Goal: Transaction & Acquisition: Purchase product/service

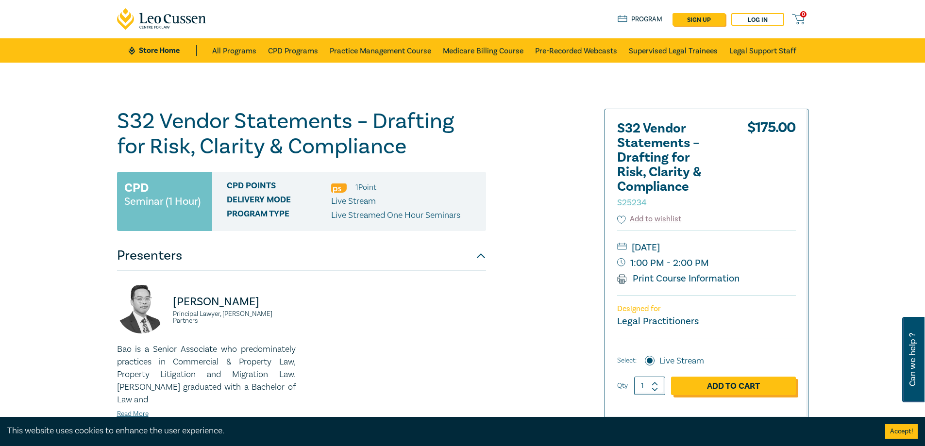
click at [735, 389] on link "Add to Cart" at bounding box center [733, 386] width 125 height 18
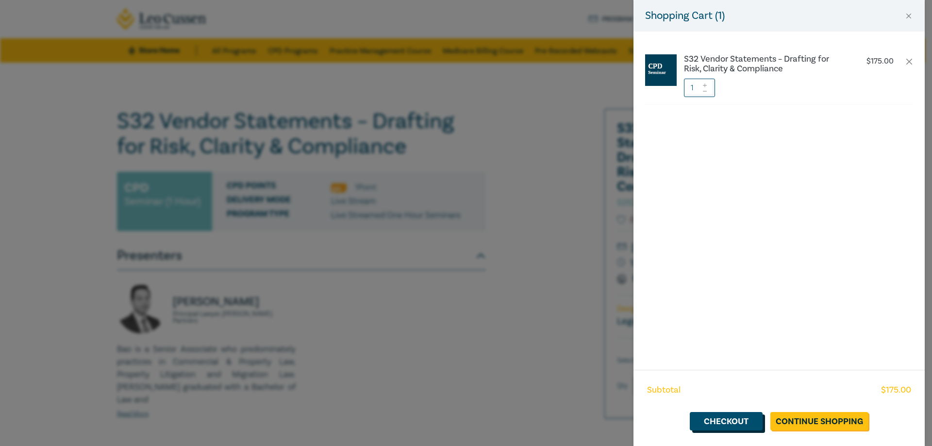
click at [742, 422] on link "Checkout" at bounding box center [726, 421] width 73 height 18
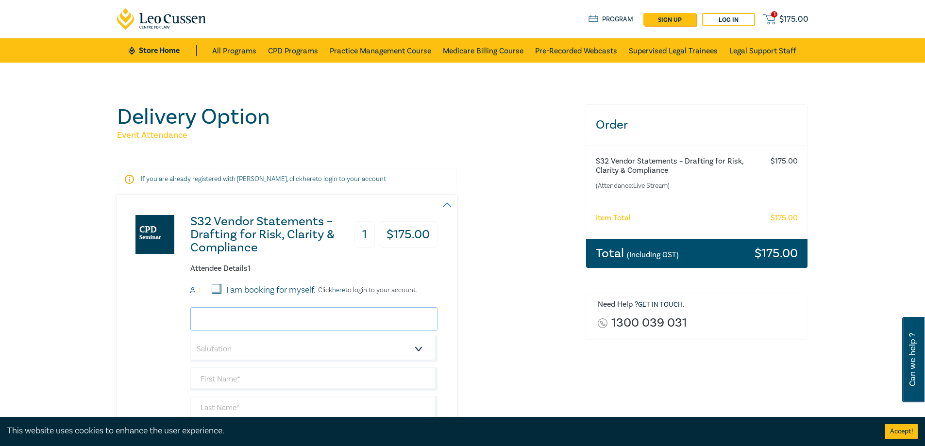
click at [210, 313] on input "email" at bounding box center [313, 318] width 247 height 23
type input "[EMAIL_ADDRESS][DOMAIN_NAME]"
select select "Mrs."
type input "[PERSON_NAME]"
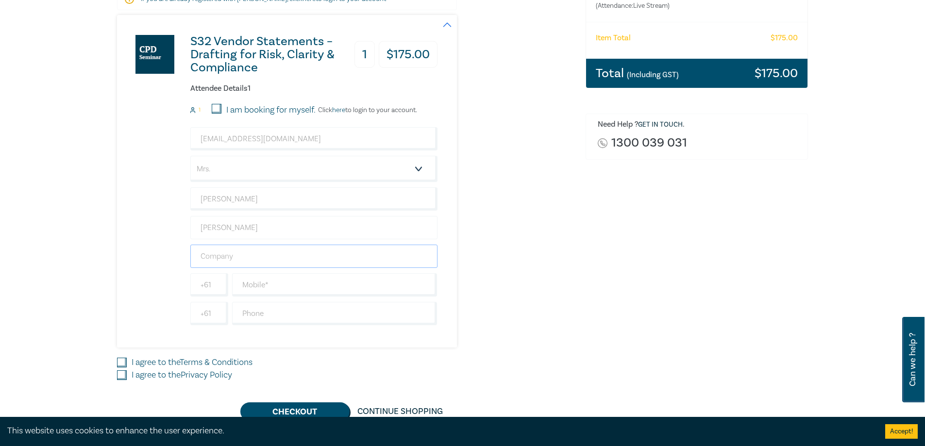
scroll to position [245, 0]
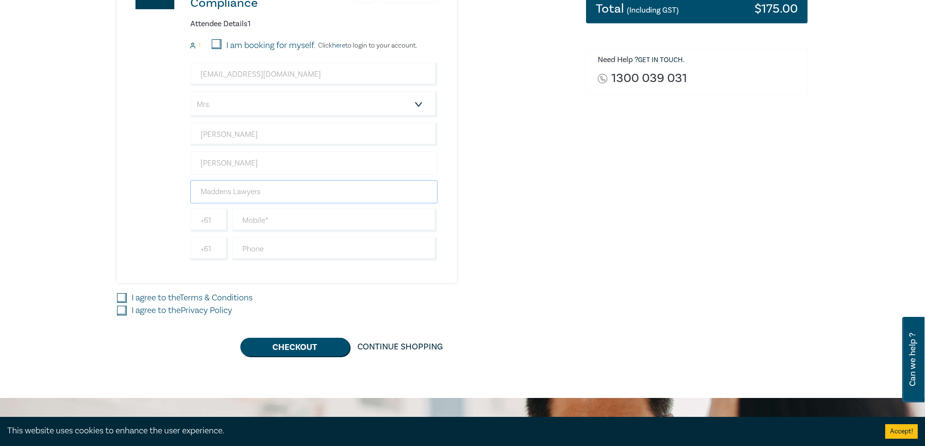
type input "Maddens Lawyers"
type input "0490158548"
type input "55602000"
click at [121, 297] on input "I agree to the Terms & Conditions" at bounding box center [122, 298] width 10 height 10
checkbox input "true"
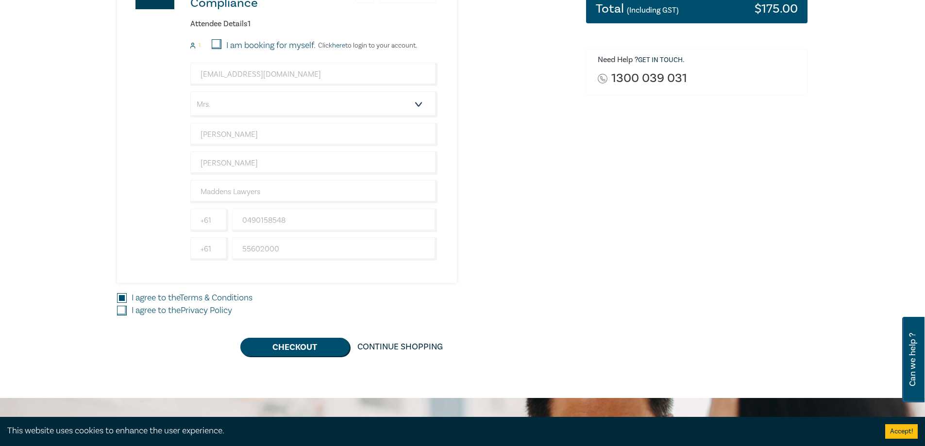
click at [132, 321] on div "S32 Vendor Statements – Drafting for Risk, Clarity & Compliance 1 $ 175.00 Atte…" at bounding box center [345, 153] width 457 height 406
click at [125, 313] on input "I agree to the Privacy Policy" at bounding box center [122, 311] width 10 height 10
checkbox input "true"
click at [251, 346] on button "Checkout" at bounding box center [294, 347] width 109 height 18
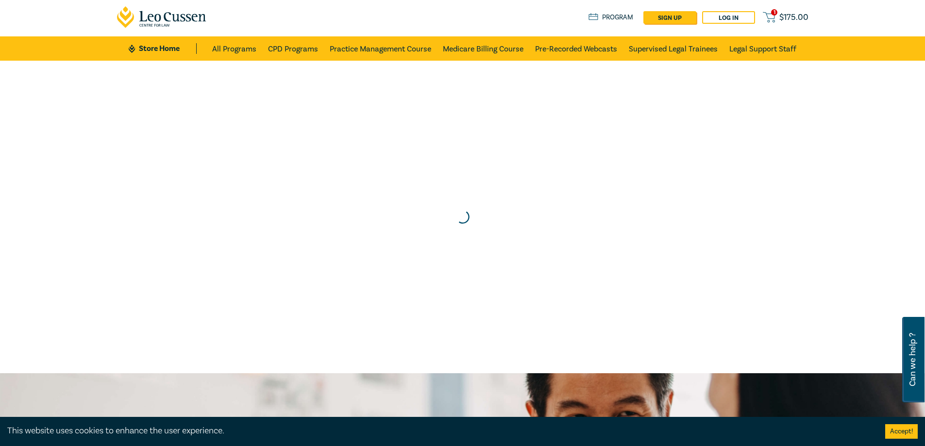
scroll to position [0, 0]
